Goal: Task Accomplishment & Management: Manage account settings

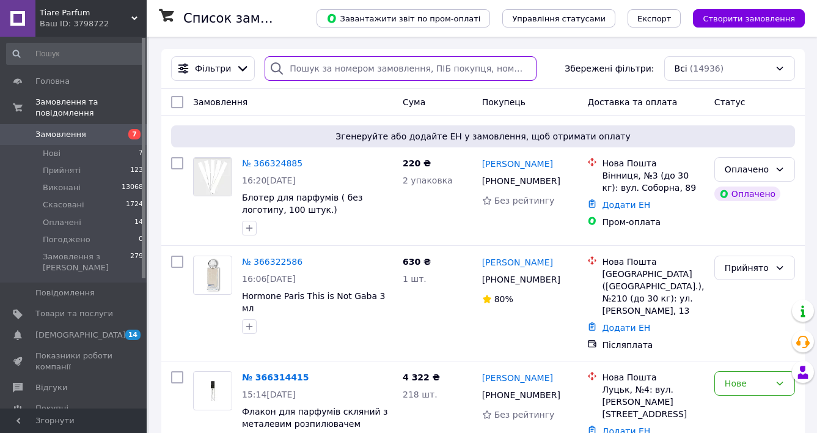
click at [307, 71] on input "search" at bounding box center [401, 68] width 272 height 24
type input "смулка"
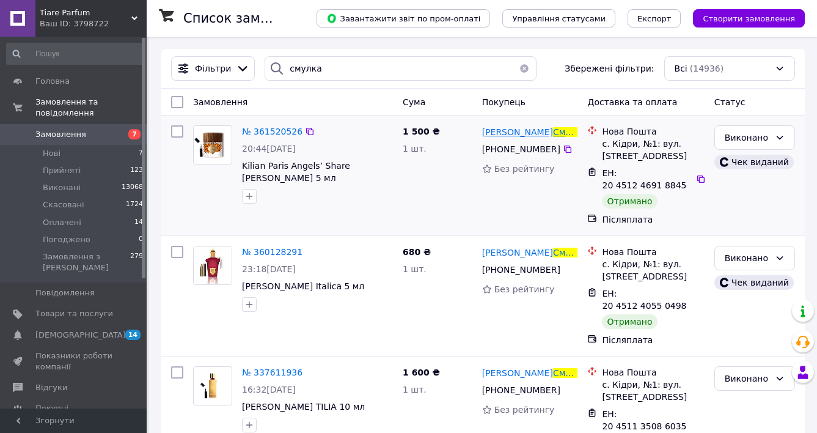
click at [491, 130] on span "[PERSON_NAME]" at bounding box center [517, 132] width 71 height 10
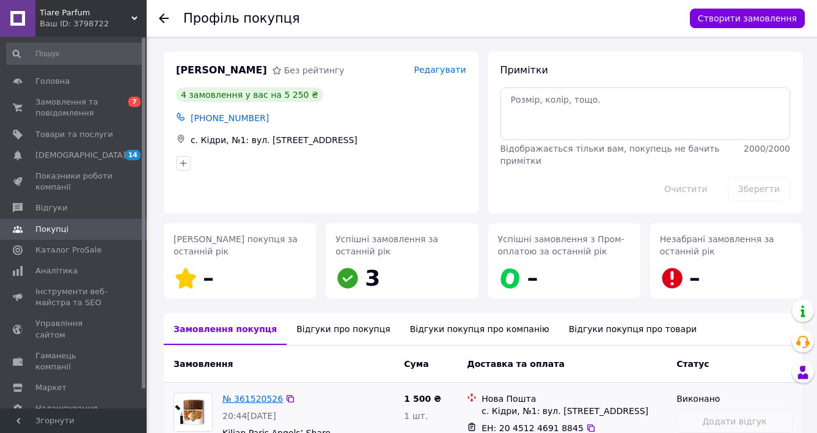
click at [266, 396] on link "№ 361520526" at bounding box center [252, 399] width 61 height 10
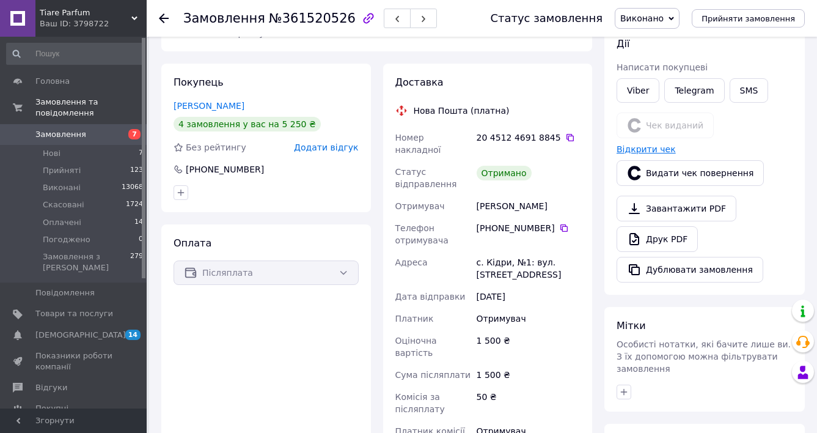
scroll to position [79, 0]
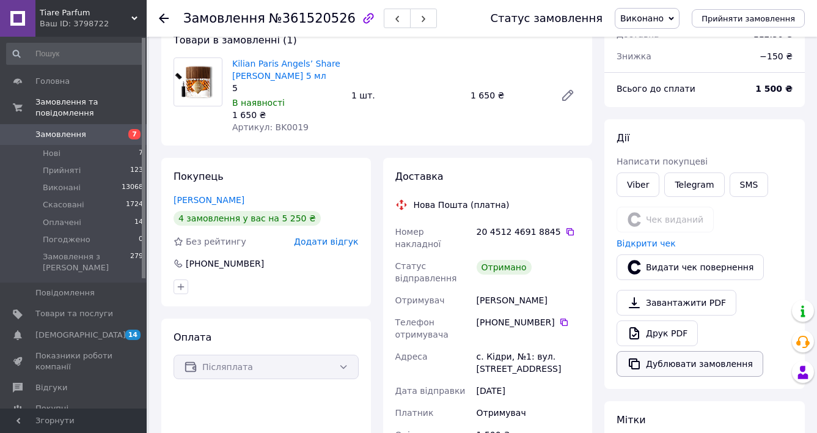
click at [658, 360] on button "Дублювати замовлення" at bounding box center [690, 364] width 147 height 26
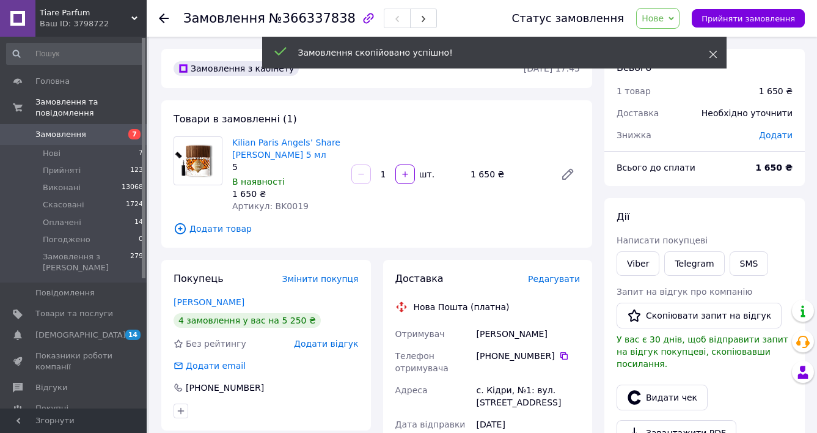
click at [715, 53] on use at bounding box center [713, 55] width 8 height 8
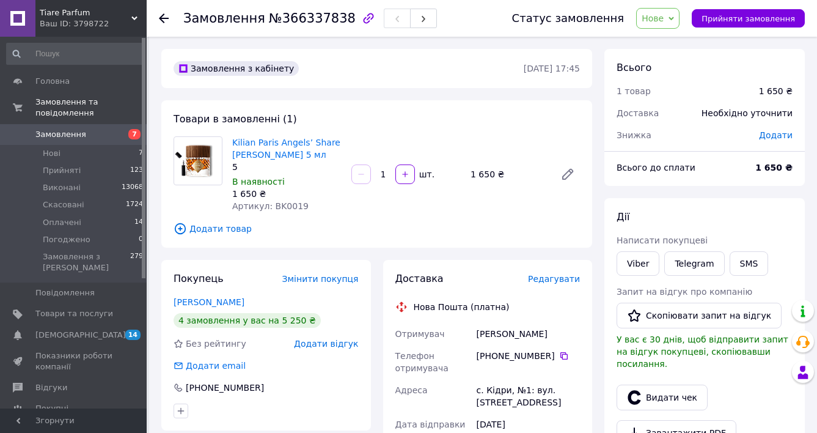
click at [207, 229] on span "Додати товар" at bounding box center [377, 228] width 406 height 13
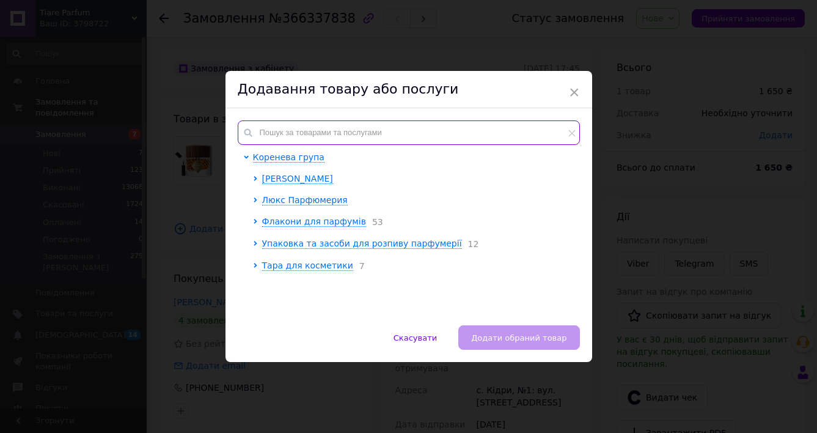
click at [334, 133] on input "text" at bounding box center [409, 132] width 342 height 24
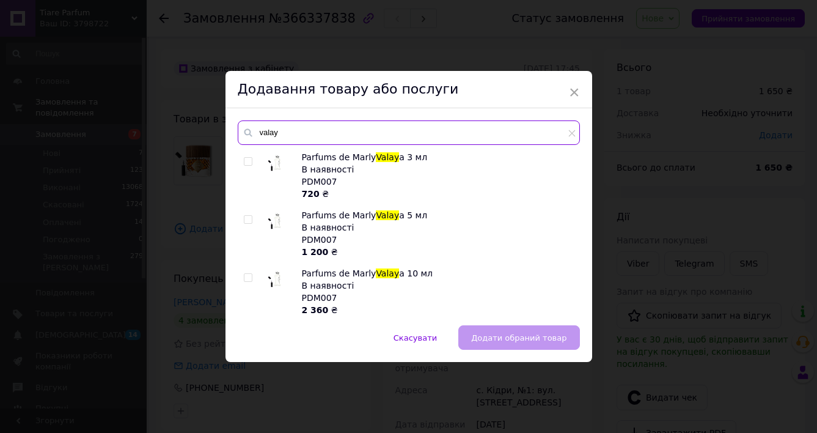
type input "valay"
click at [244, 219] on input "checkbox" at bounding box center [248, 220] width 8 height 8
checkbox input "true"
click at [486, 339] on span "Додати обраний товар" at bounding box center [518, 337] width 95 height 9
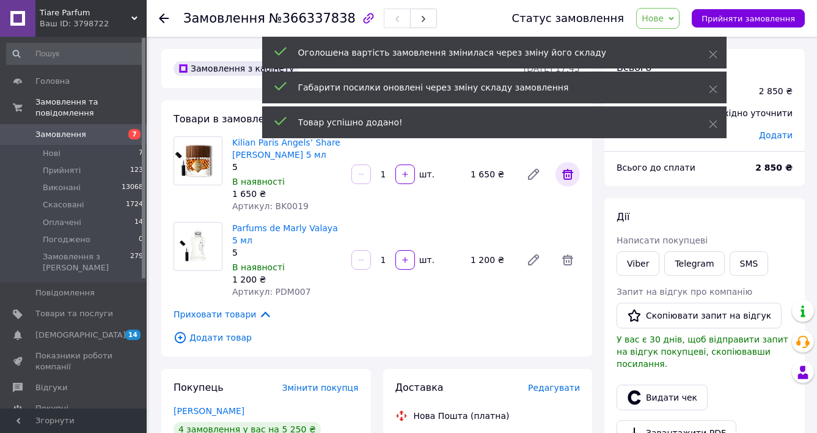
click at [570, 171] on icon at bounding box center [567, 174] width 15 height 15
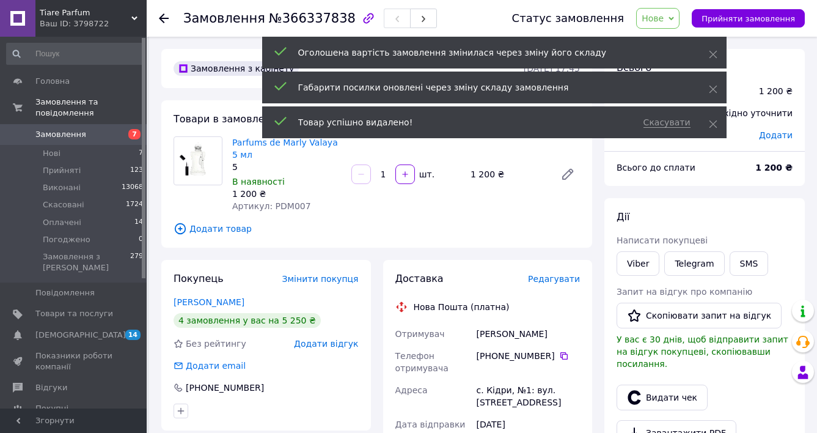
click at [770, 139] on span "Додати" at bounding box center [776, 135] width 34 height 10
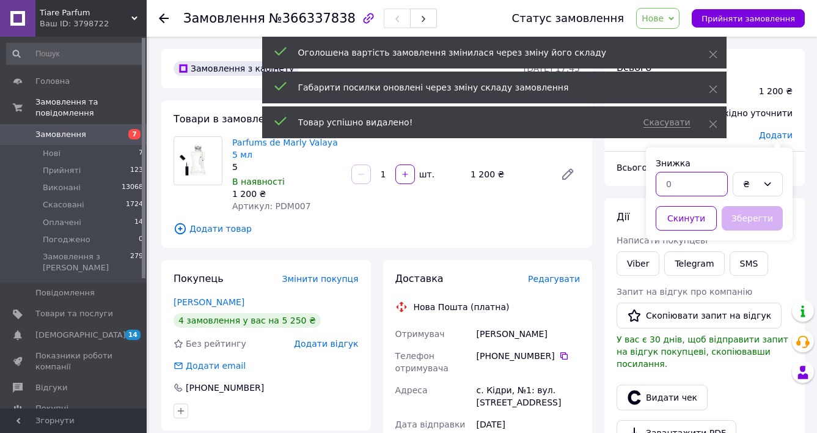
click at [658, 191] on input "text" at bounding box center [692, 184] width 72 height 24
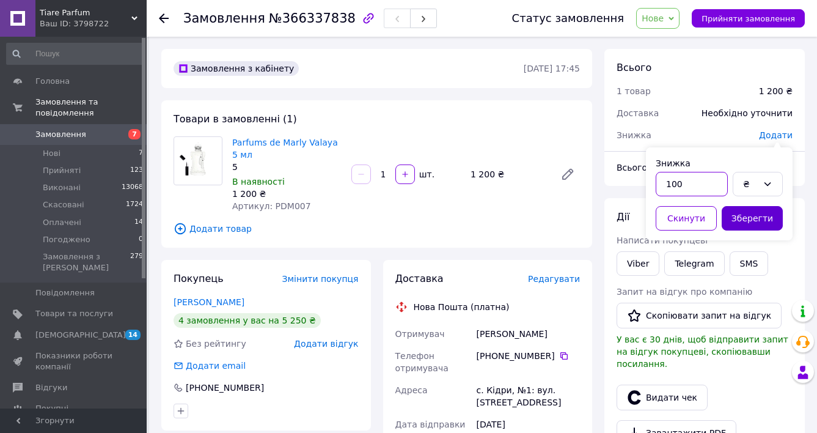
type input "100"
click at [760, 223] on button "Зберегти" at bounding box center [752, 218] width 61 height 24
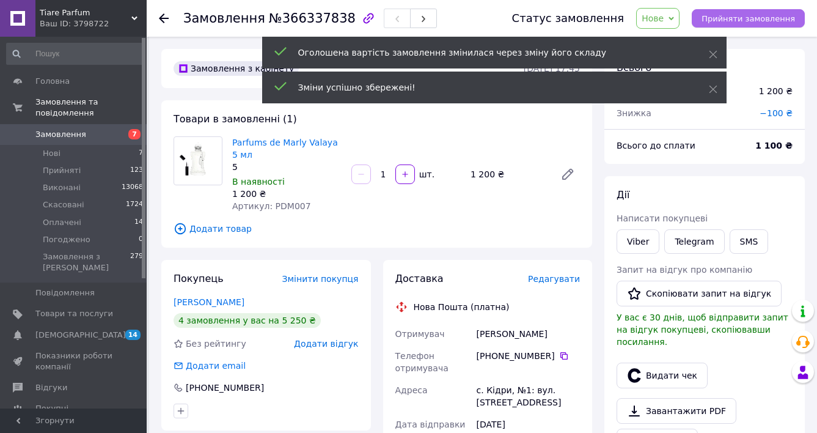
click at [730, 23] on button "Прийняти замовлення" at bounding box center [748, 18] width 113 height 18
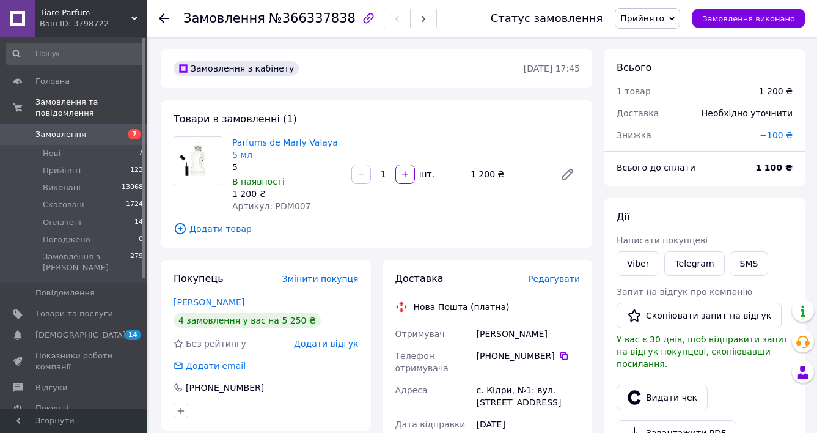
click at [67, 138] on span "Замовлення" at bounding box center [60, 134] width 51 height 11
